Goal: Task Accomplishment & Management: Use online tool/utility

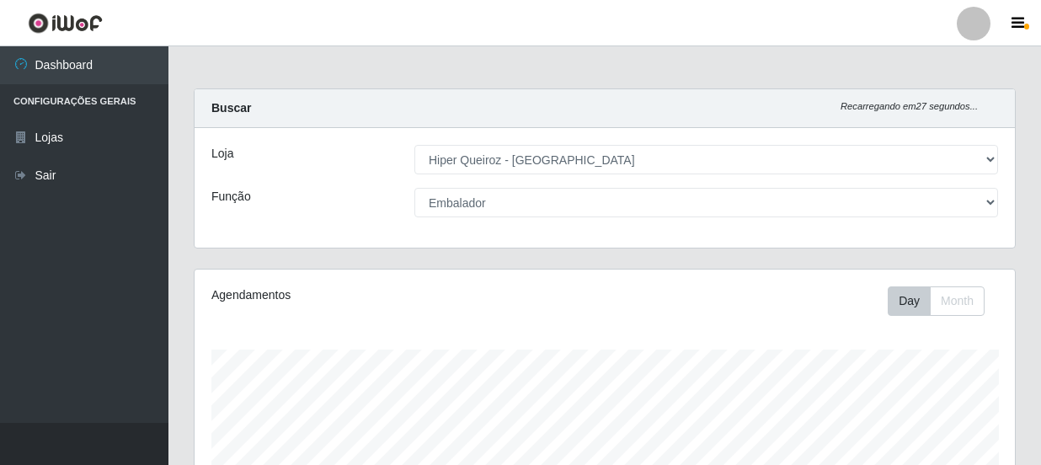
select select "513"
select select "1"
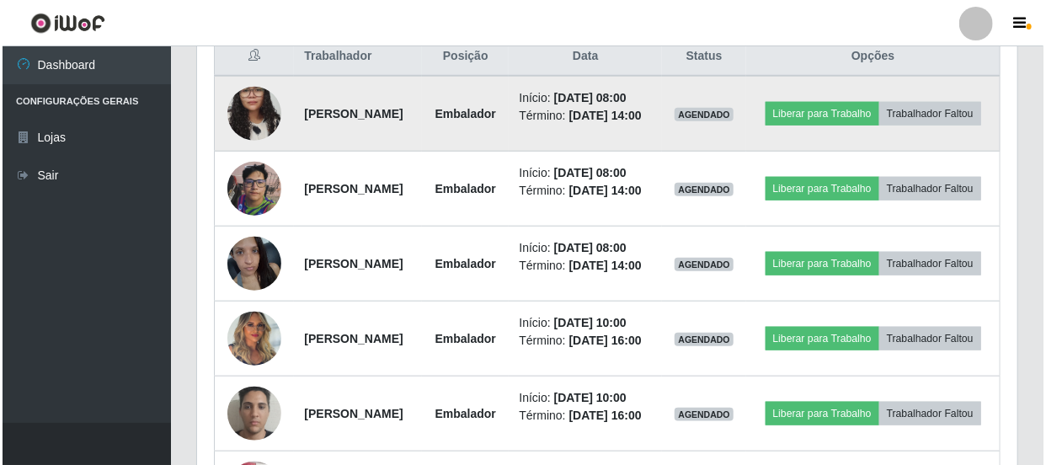
scroll to position [689, 0]
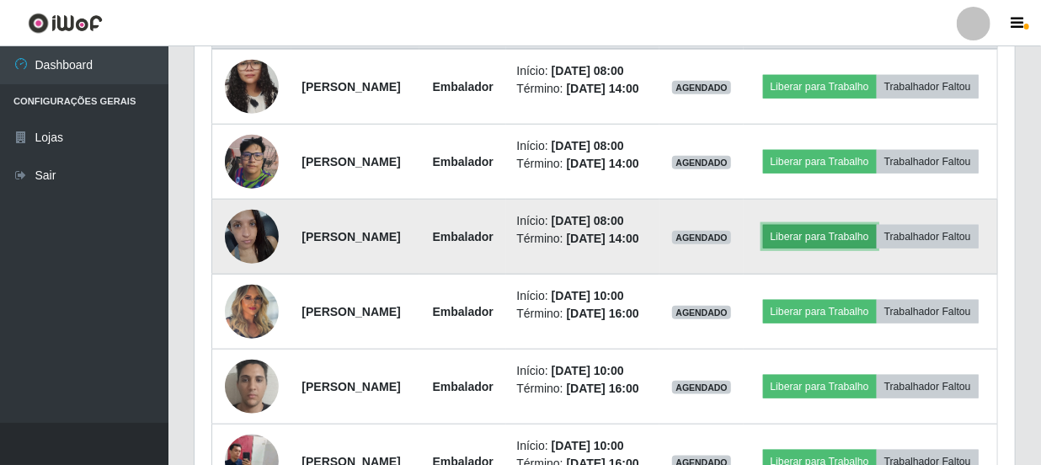
click at [877, 248] on button "Liberar para Trabalho" at bounding box center [820, 237] width 114 height 24
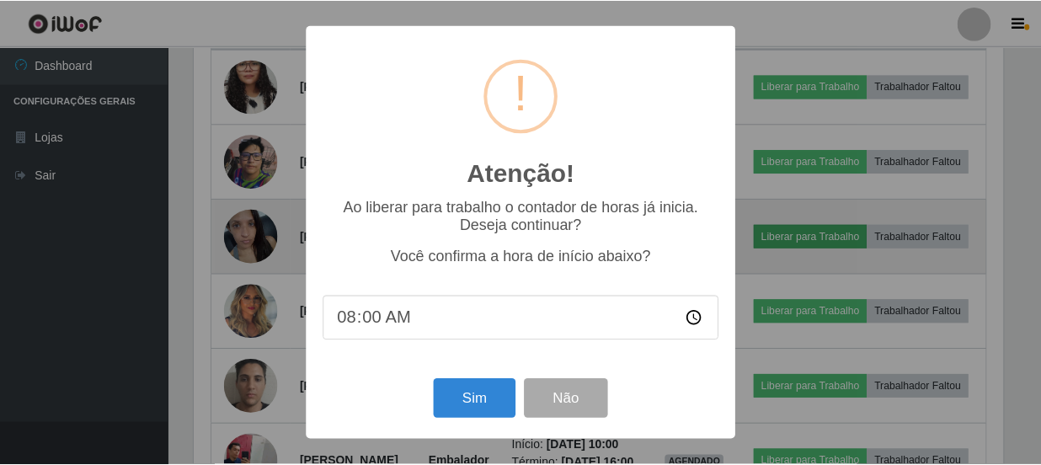
scroll to position [349, 813]
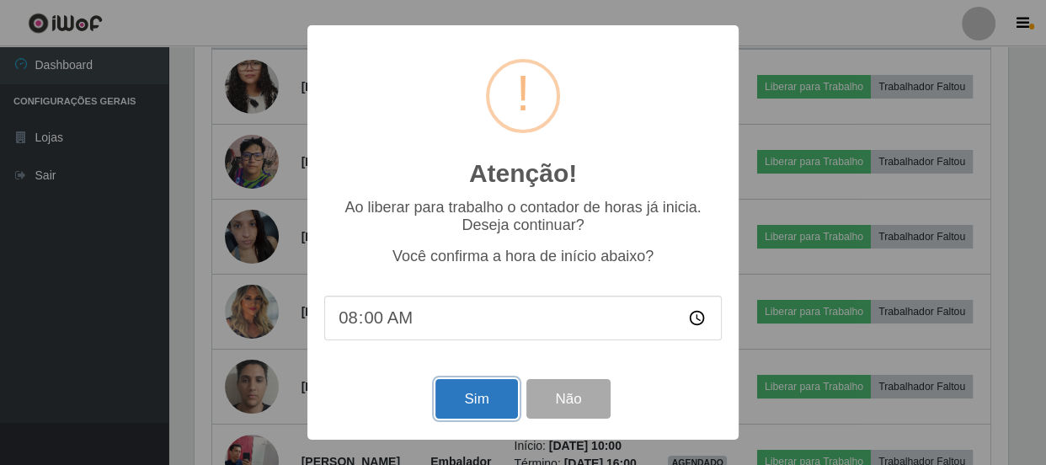
click at [485, 399] on button "Sim" at bounding box center [476, 399] width 82 height 40
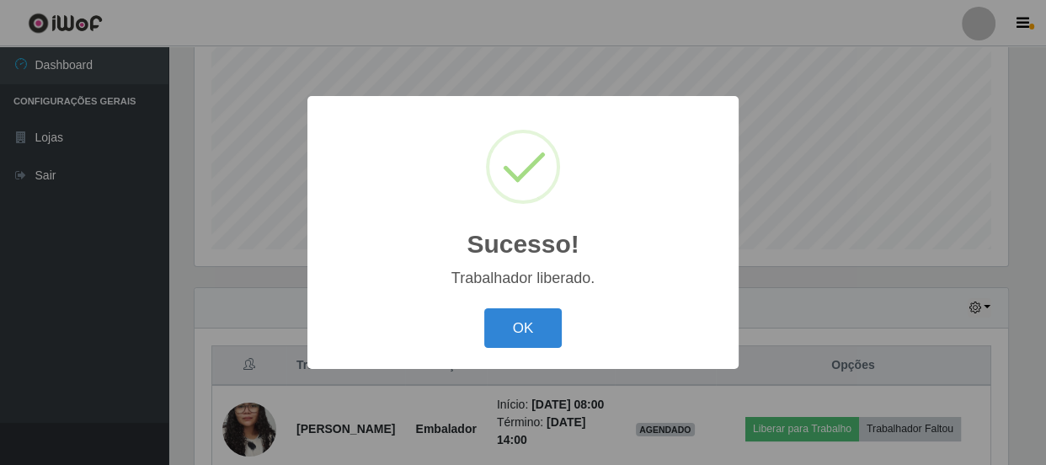
click at [540, 337] on button "OK" at bounding box center [523, 328] width 78 height 40
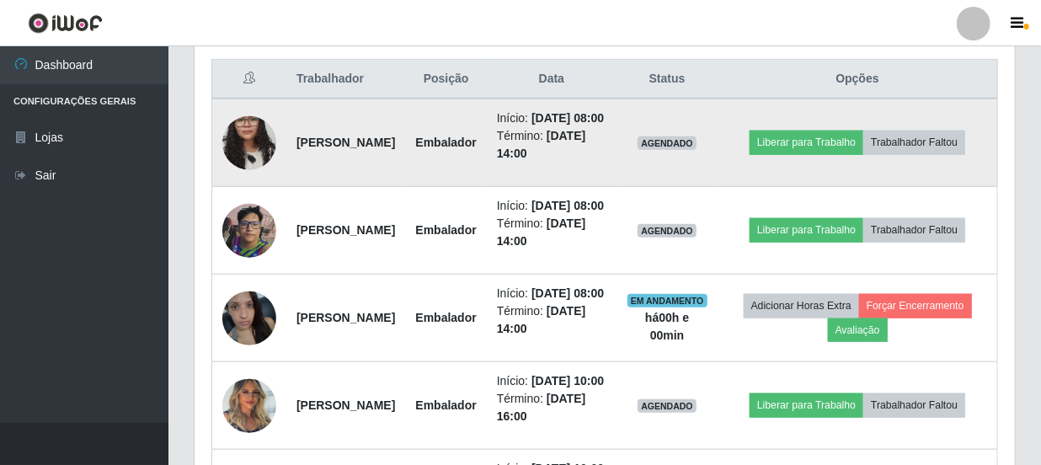
scroll to position [659, 0]
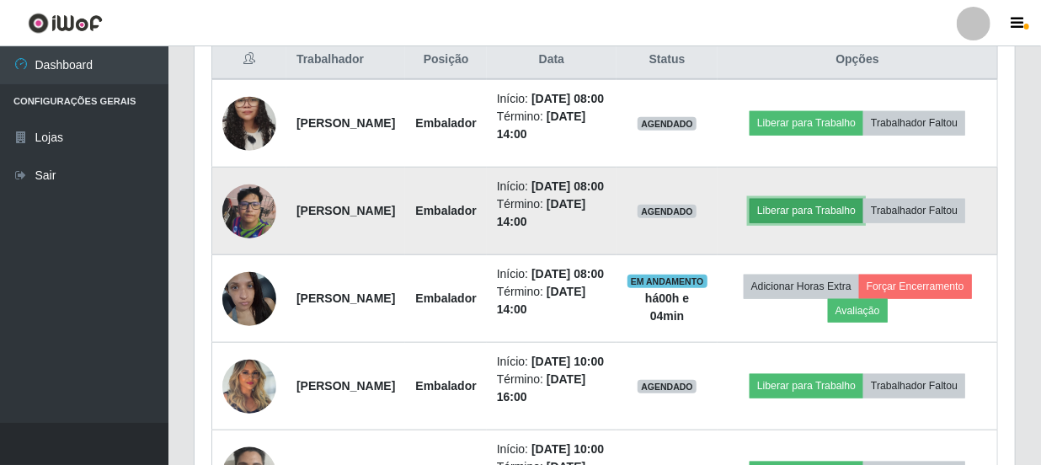
click at [862, 213] on button "Liberar para Trabalho" at bounding box center [807, 211] width 114 height 24
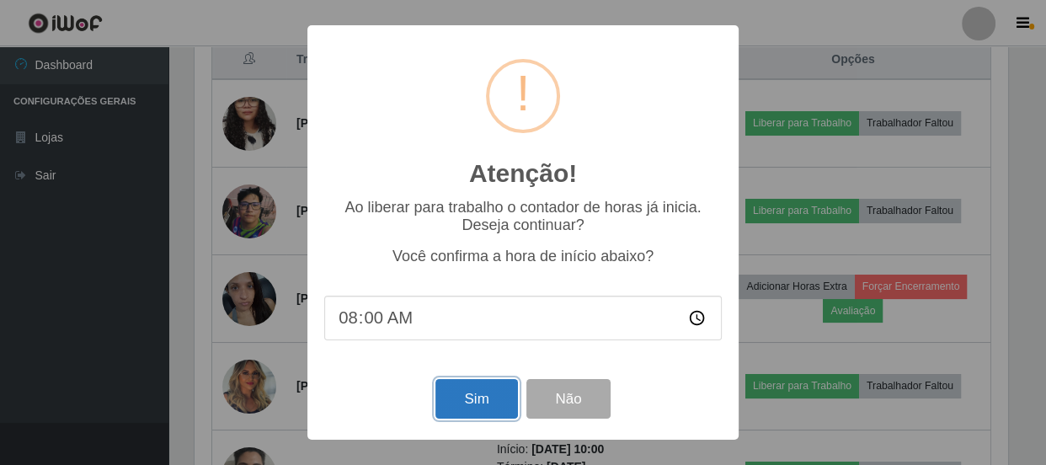
click at [488, 395] on button "Sim" at bounding box center [476, 399] width 82 height 40
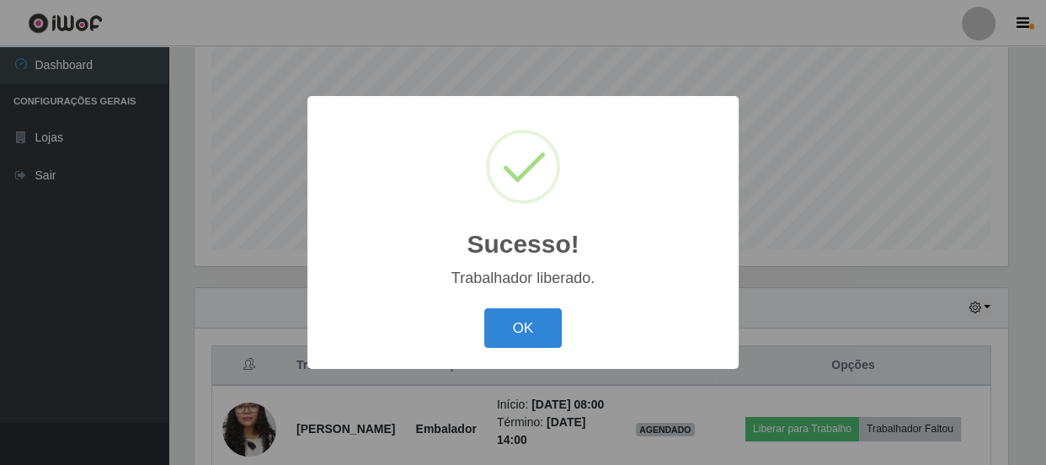
click at [484, 308] on button "OK" at bounding box center [523, 328] width 78 height 40
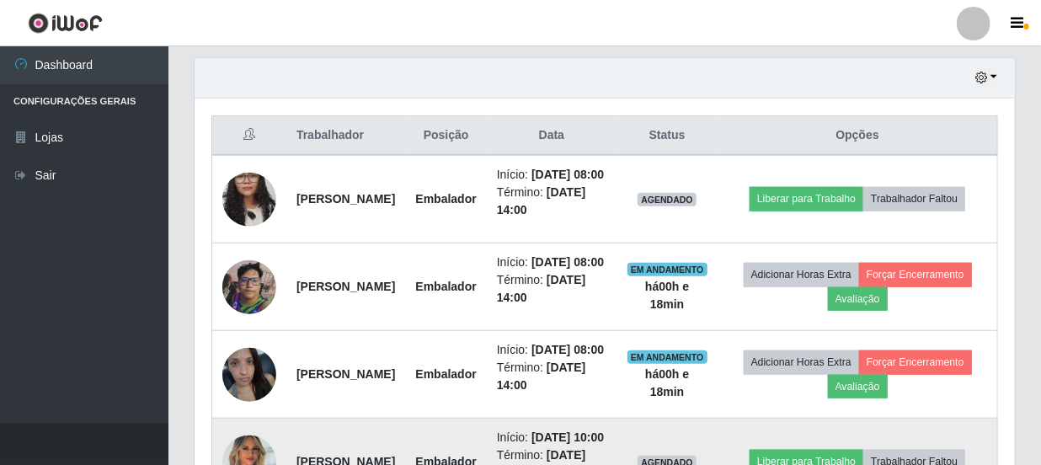
scroll to position [558, 0]
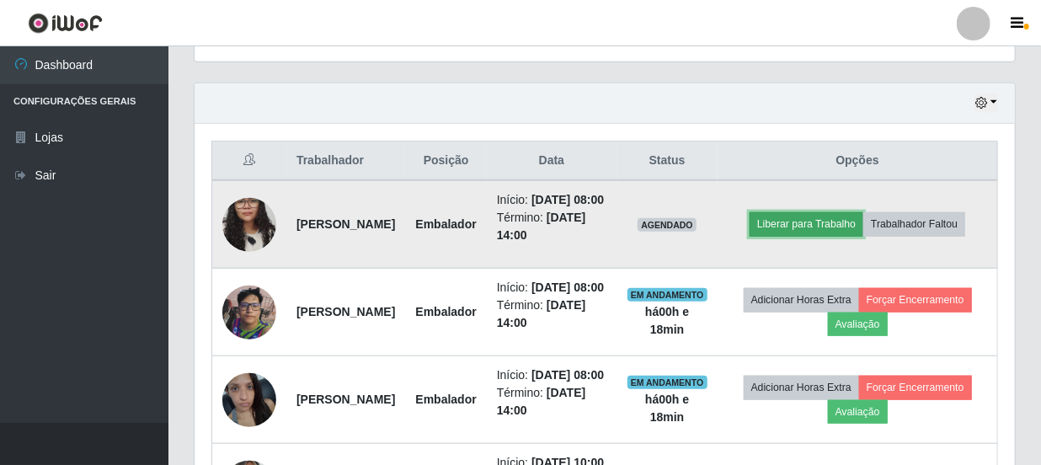
click at [863, 212] on button "Liberar para Trabalho" at bounding box center [807, 224] width 114 height 24
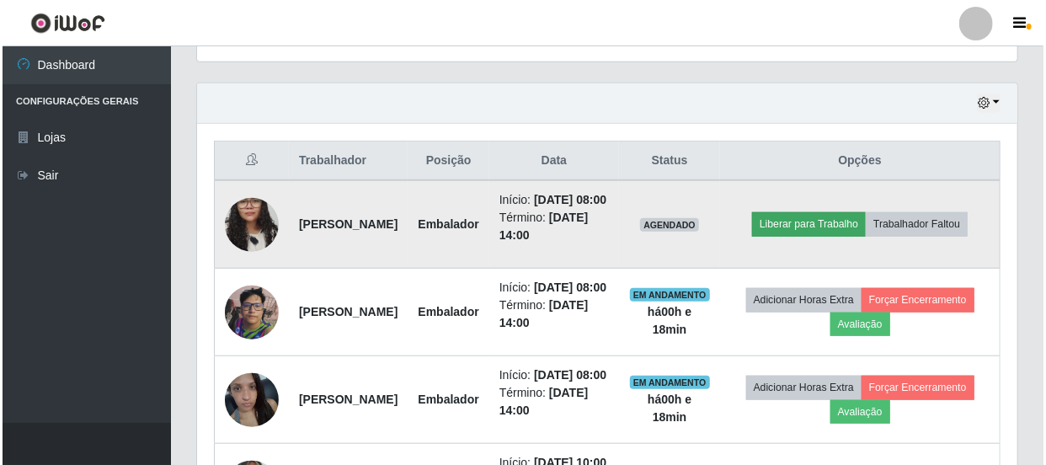
scroll to position [349, 813]
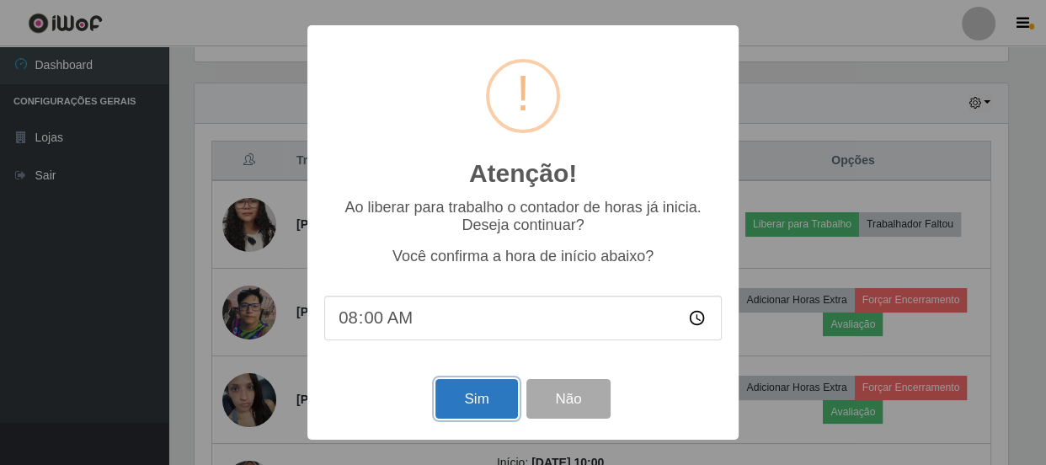
click at [500, 391] on button "Sim" at bounding box center [476, 399] width 82 height 40
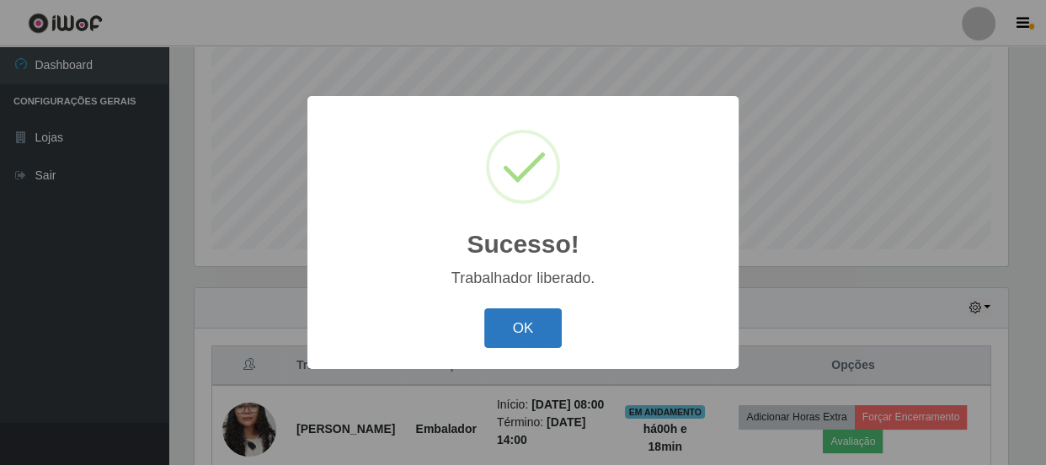
click at [508, 331] on button "OK" at bounding box center [523, 328] width 78 height 40
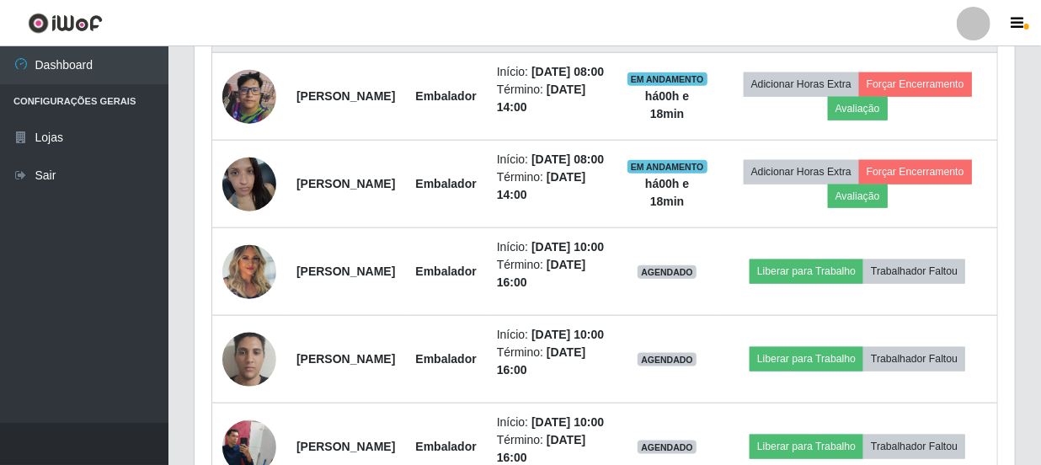
scroll to position [888, 0]
